Goal: Transaction & Acquisition: Subscribe to service/newsletter

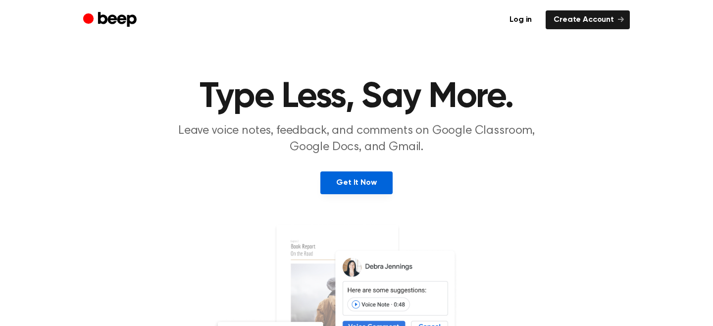
click at [342, 190] on link "Get It Now" at bounding box center [356, 182] width 72 height 23
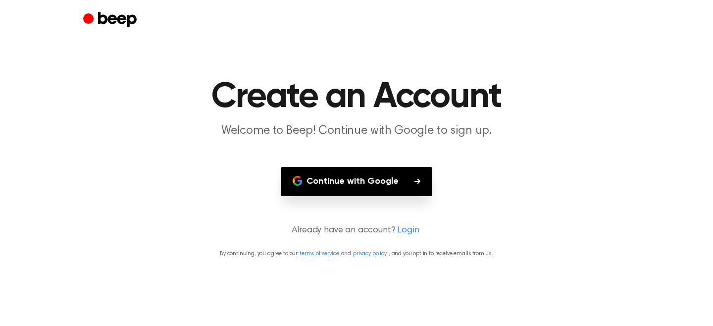
click at [420, 173] on button "Continue with Google" at bounding box center [356, 181] width 151 height 29
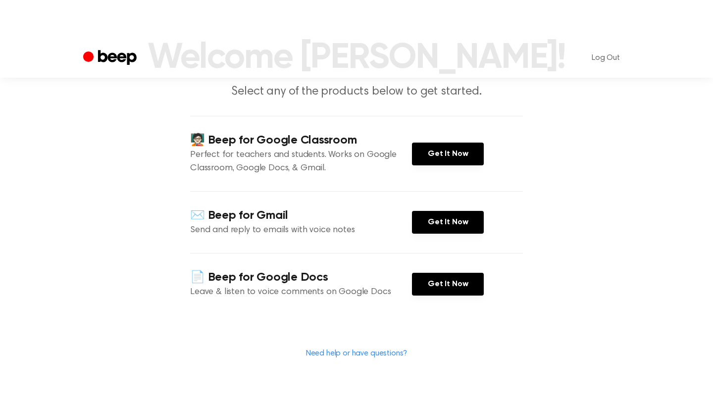
scroll to position [90, 0]
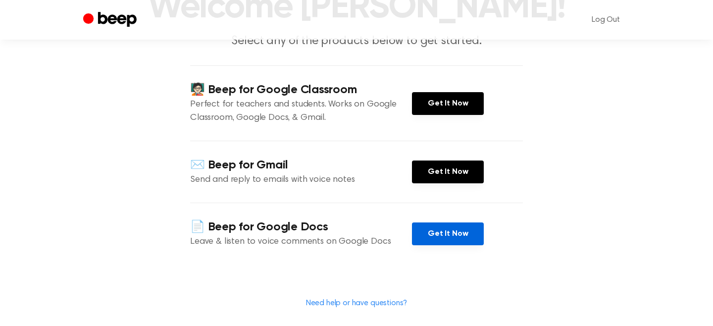
click at [449, 237] on link "Get It Now" at bounding box center [448, 233] width 72 height 23
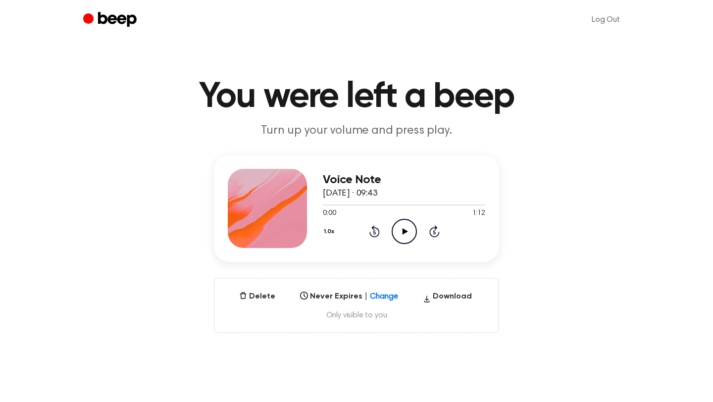
click at [405, 230] on icon at bounding box center [404, 231] width 5 height 6
click at [438, 294] on button "Download" at bounding box center [447, 299] width 57 height 16
click at [549, 143] on main "You were left a beep Turn up your volume and press play. Voice Note 21 tháng 8,…" at bounding box center [356, 317] width 713 height 635
click at [578, 215] on div "Voice Note 21 tháng 8, 2025 · 09:47 0:00 1:09 Your browser does not support the…" at bounding box center [356, 244] width 689 height 178
drag, startPoint x: 223, startPoint y: 159, endPoint x: 639, endPoint y: 261, distance: 427.6
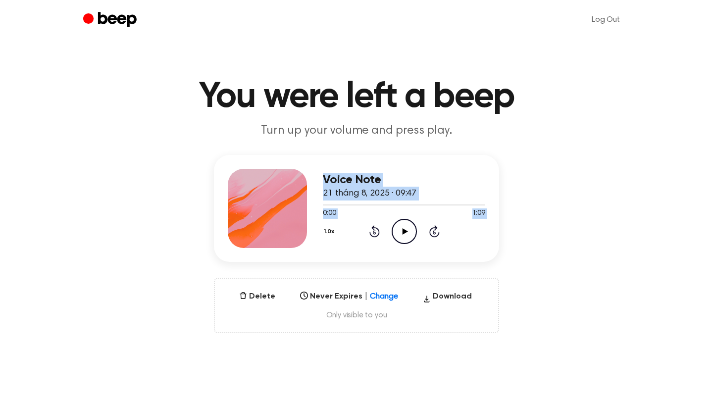
click at [639, 261] on div "Voice Note 21 tháng 8, 2025 · 09:47 0:00 1:09 Your browser does not support the…" at bounding box center [356, 244] width 689 height 178
click at [404, 231] on icon at bounding box center [404, 231] width 5 height 6
click at [404, 231] on icon "Pause Audio" at bounding box center [404, 231] width 25 height 25
click at [402, 225] on icon "Play Audio" at bounding box center [404, 231] width 25 height 25
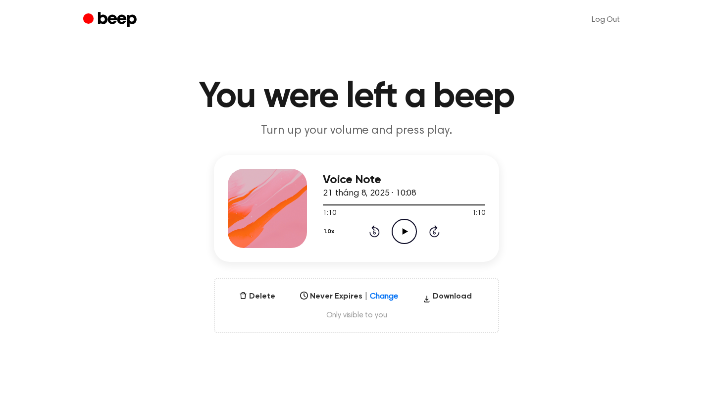
click at [398, 223] on icon "Play Audio" at bounding box center [404, 231] width 25 height 25
click at [403, 229] on icon "Pause Audio" at bounding box center [404, 231] width 25 height 25
click at [104, 17] on icon "Beep" at bounding box center [117, 19] width 39 height 15
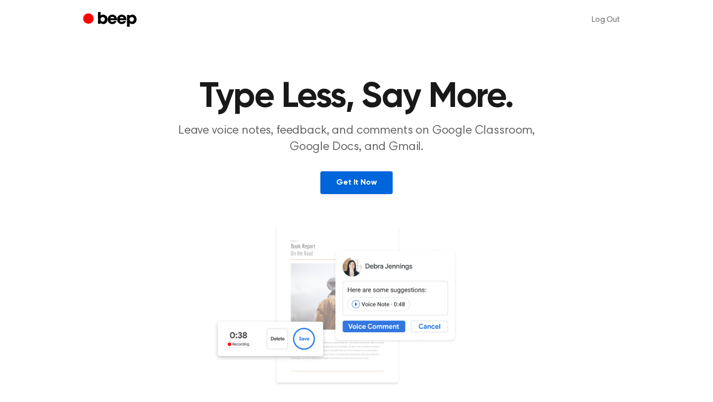
click at [351, 181] on link "Get It Now" at bounding box center [356, 182] width 72 height 23
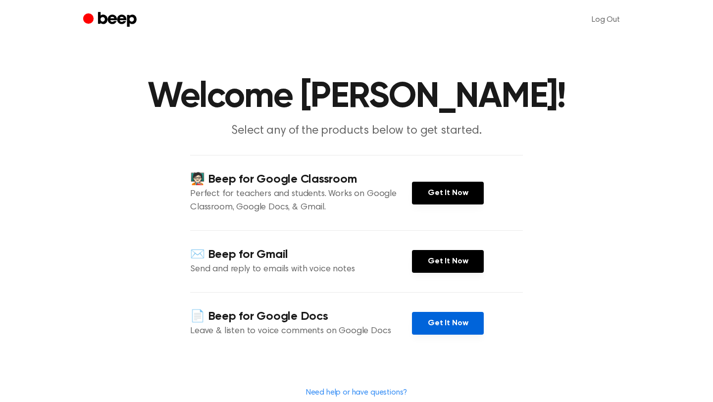
click at [441, 327] on link "Get It Now" at bounding box center [448, 323] width 72 height 23
